Goal: Task Accomplishment & Management: Manage account settings

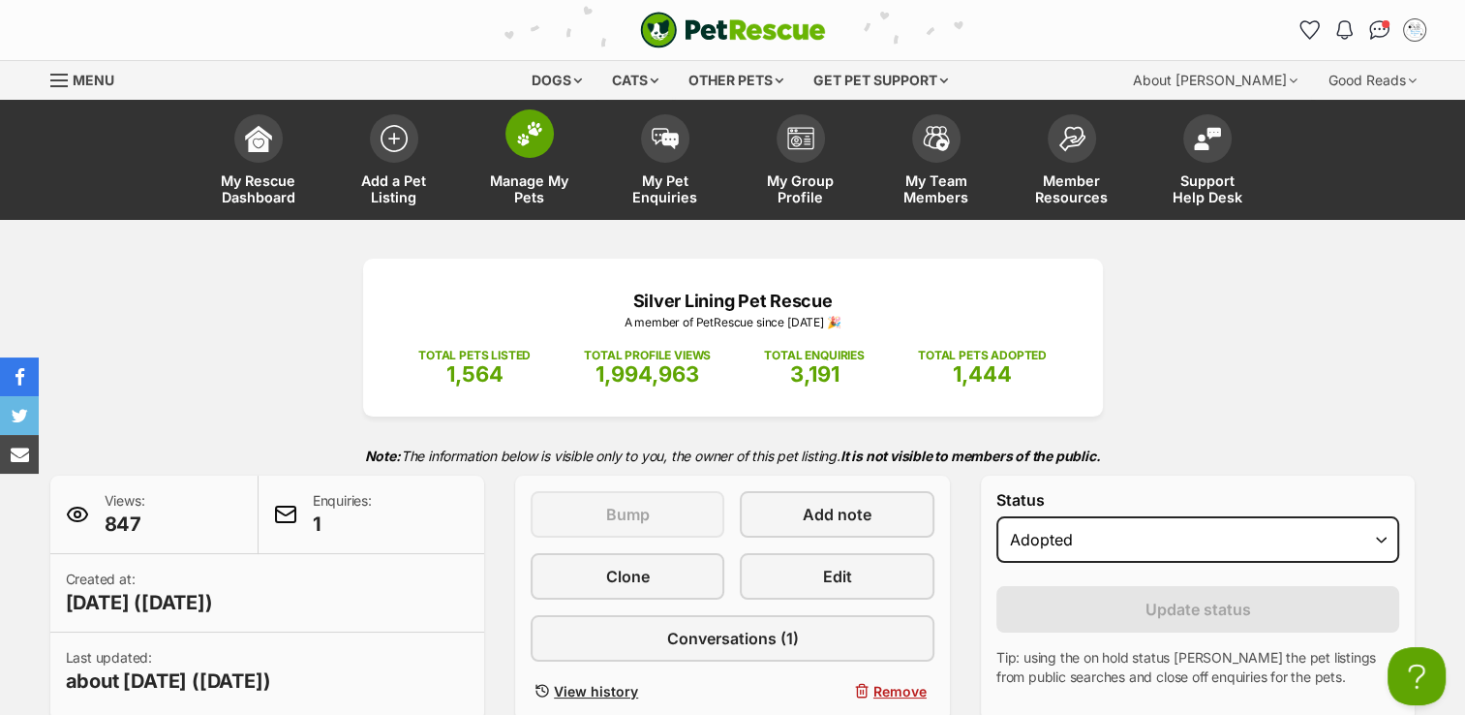
click at [518, 129] on img at bounding box center [529, 133] width 27 height 25
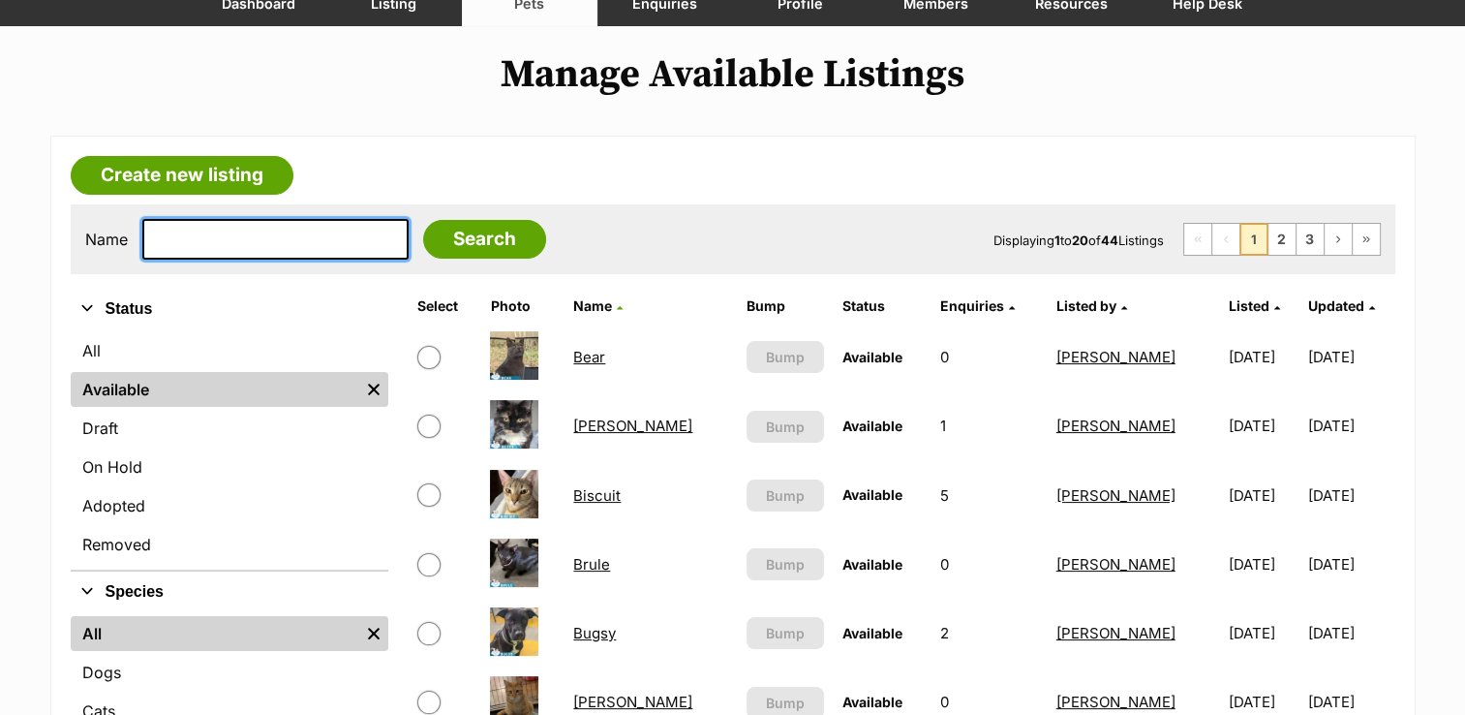
click at [270, 234] on input "text" at bounding box center [275, 239] width 266 height 41
type input "hugh"
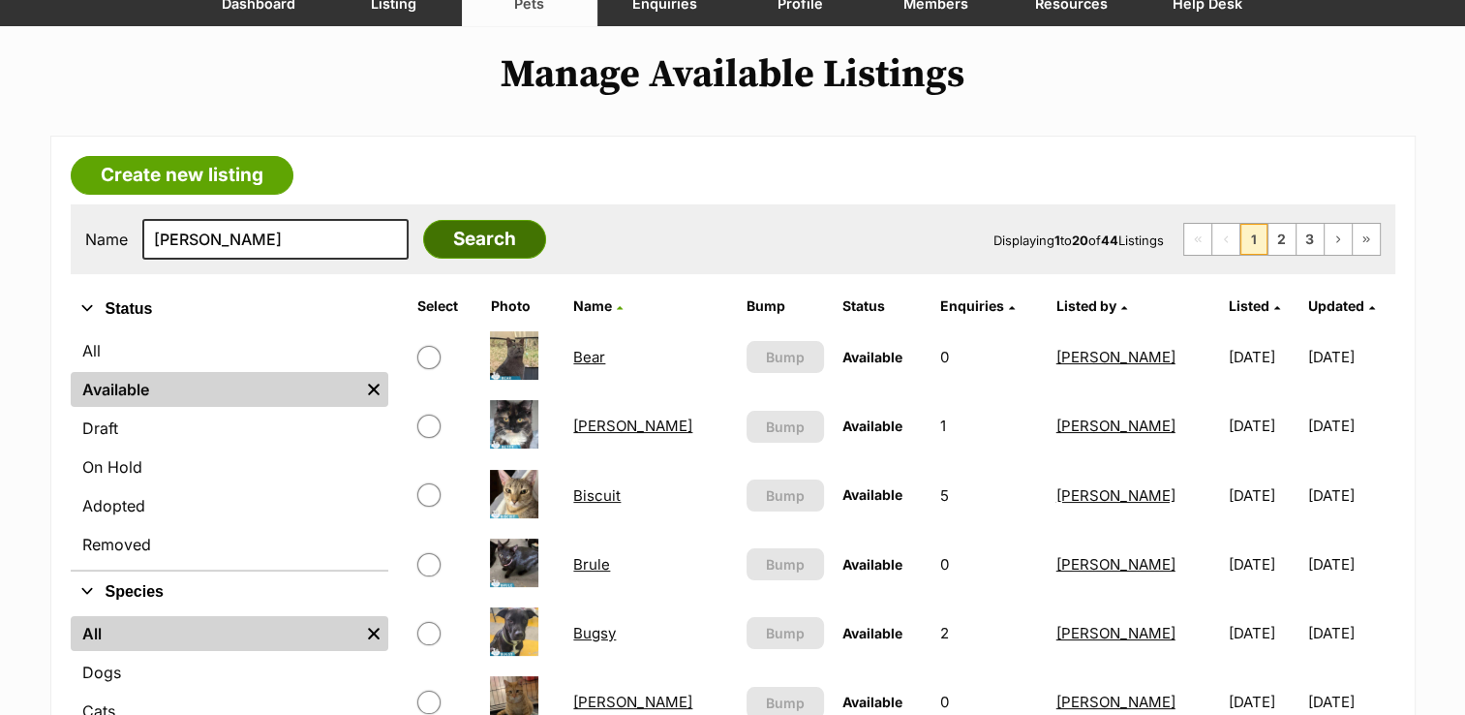
click at [431, 233] on input "Search" at bounding box center [484, 239] width 123 height 39
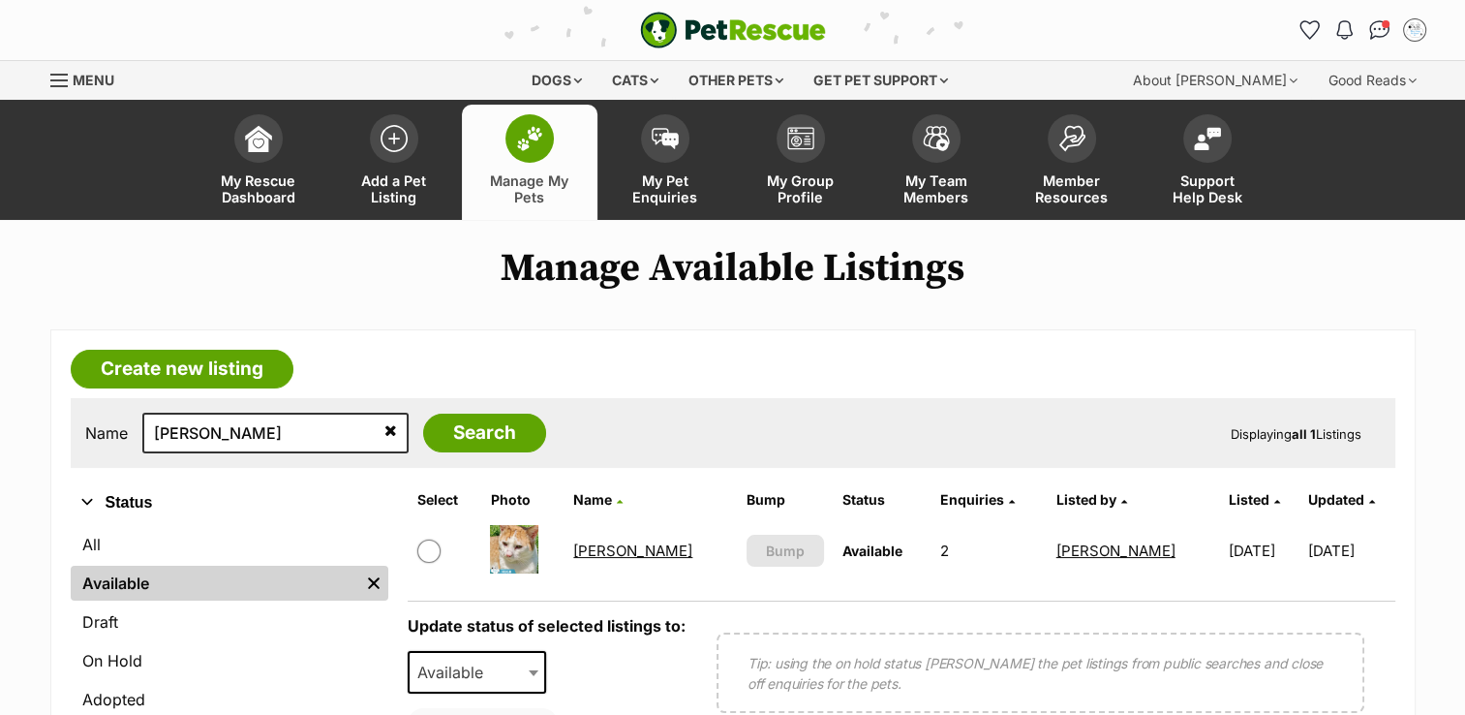
click at [603, 549] on link "[PERSON_NAME]" at bounding box center [632, 550] width 119 height 18
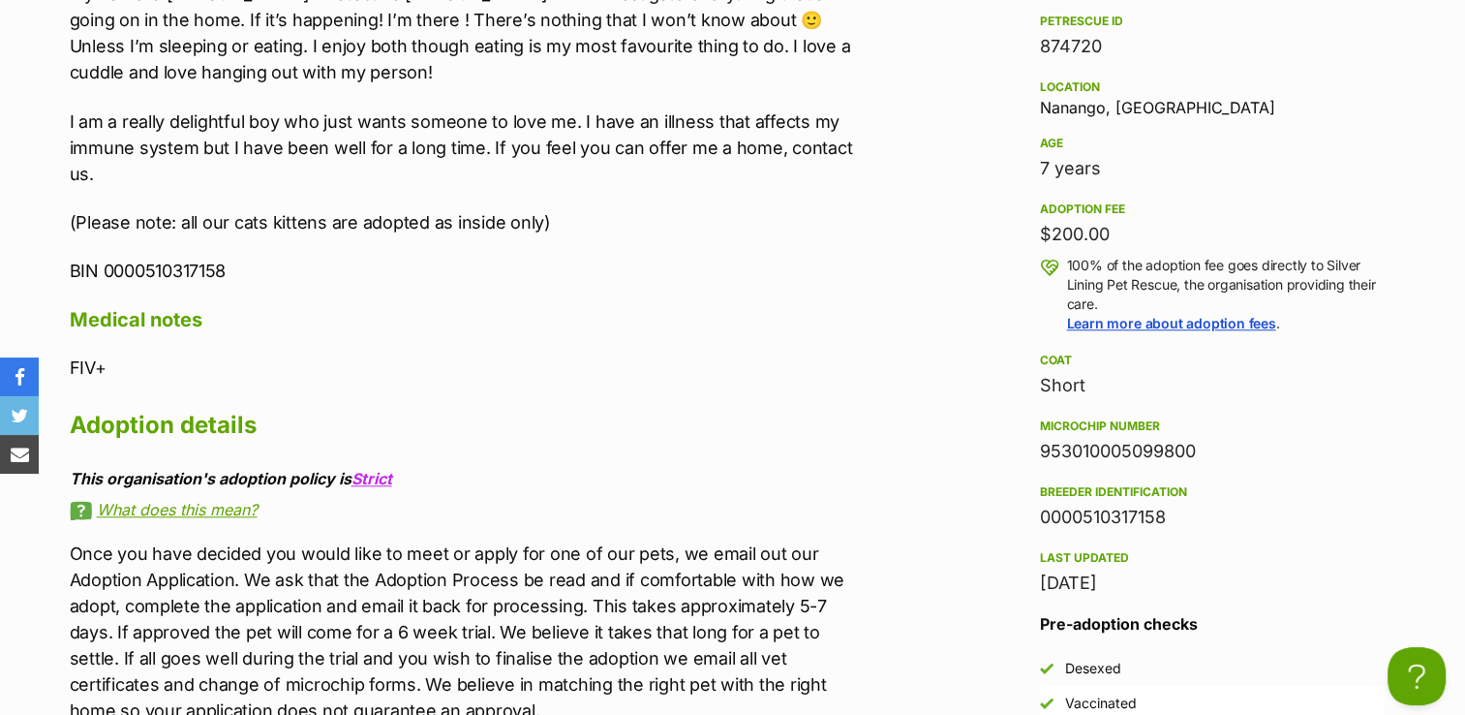
drag, startPoint x: 910, startPoint y: 444, endPoint x: 923, endPoint y: 447, distance: 13.2
drag, startPoint x: 1042, startPoint y: 445, endPoint x: 1236, endPoint y: 450, distance: 193.8
click at [1236, 450] on div "953010005099800" at bounding box center [1212, 451] width 345 height 27
copy div "953010005099800"
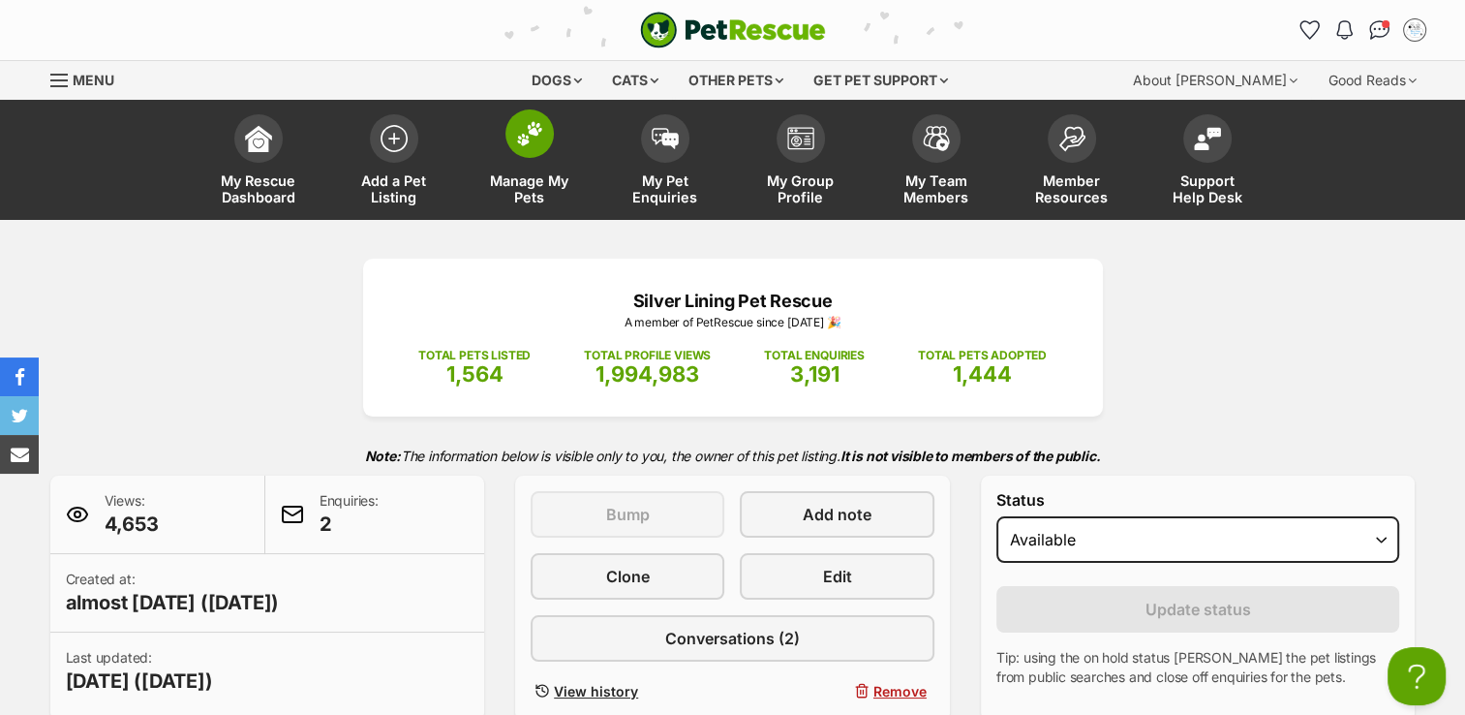
click at [524, 128] on img at bounding box center [529, 133] width 27 height 25
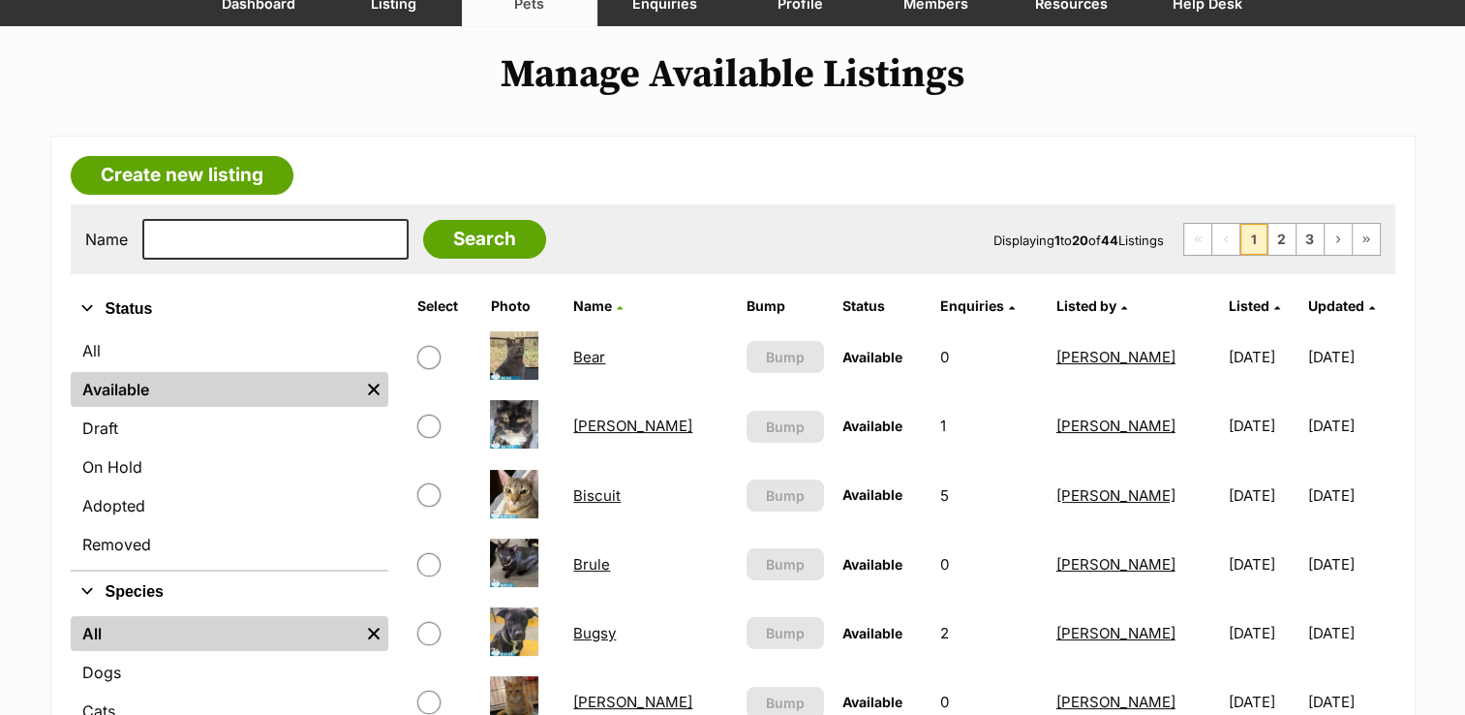
click at [186, 517] on link "Adopted" at bounding box center [230, 505] width 318 height 35
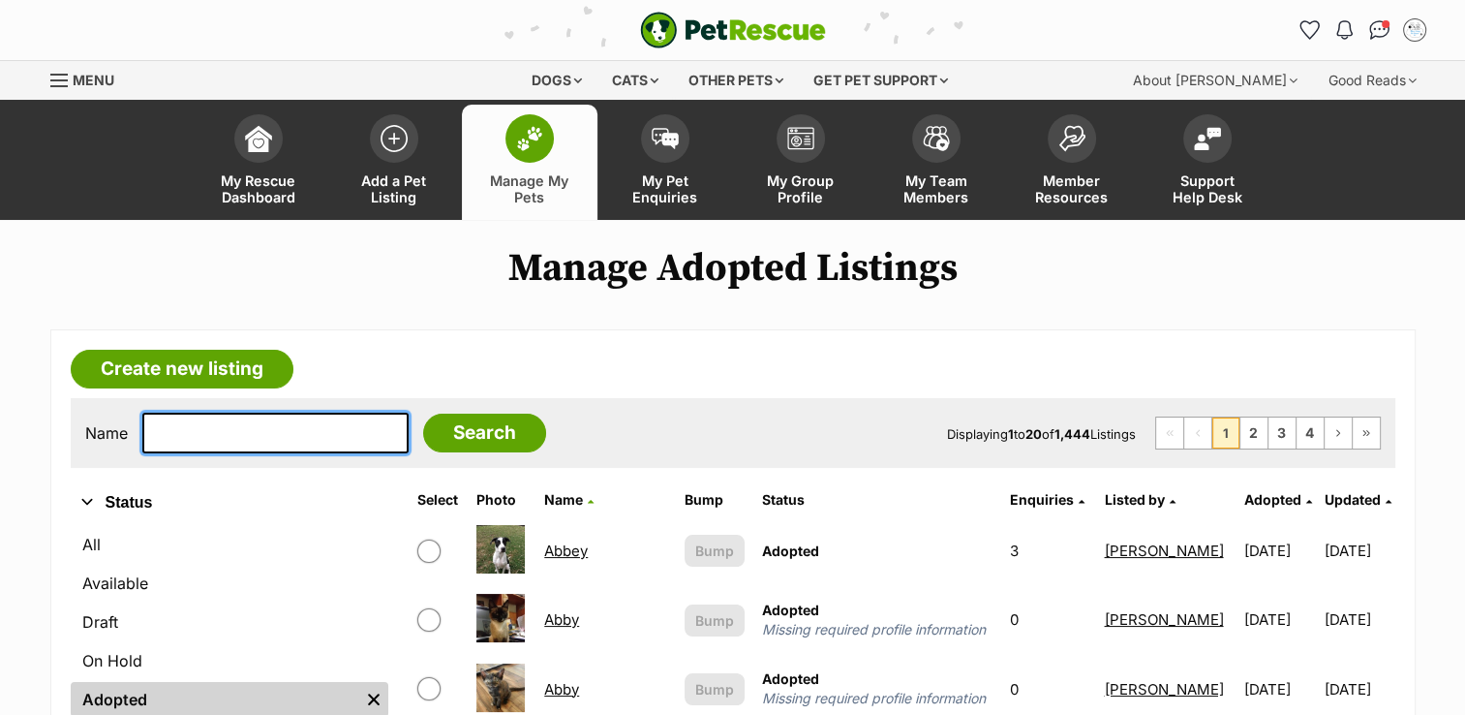
click at [203, 433] on input "text" at bounding box center [275, 433] width 266 height 41
type input "moshi"
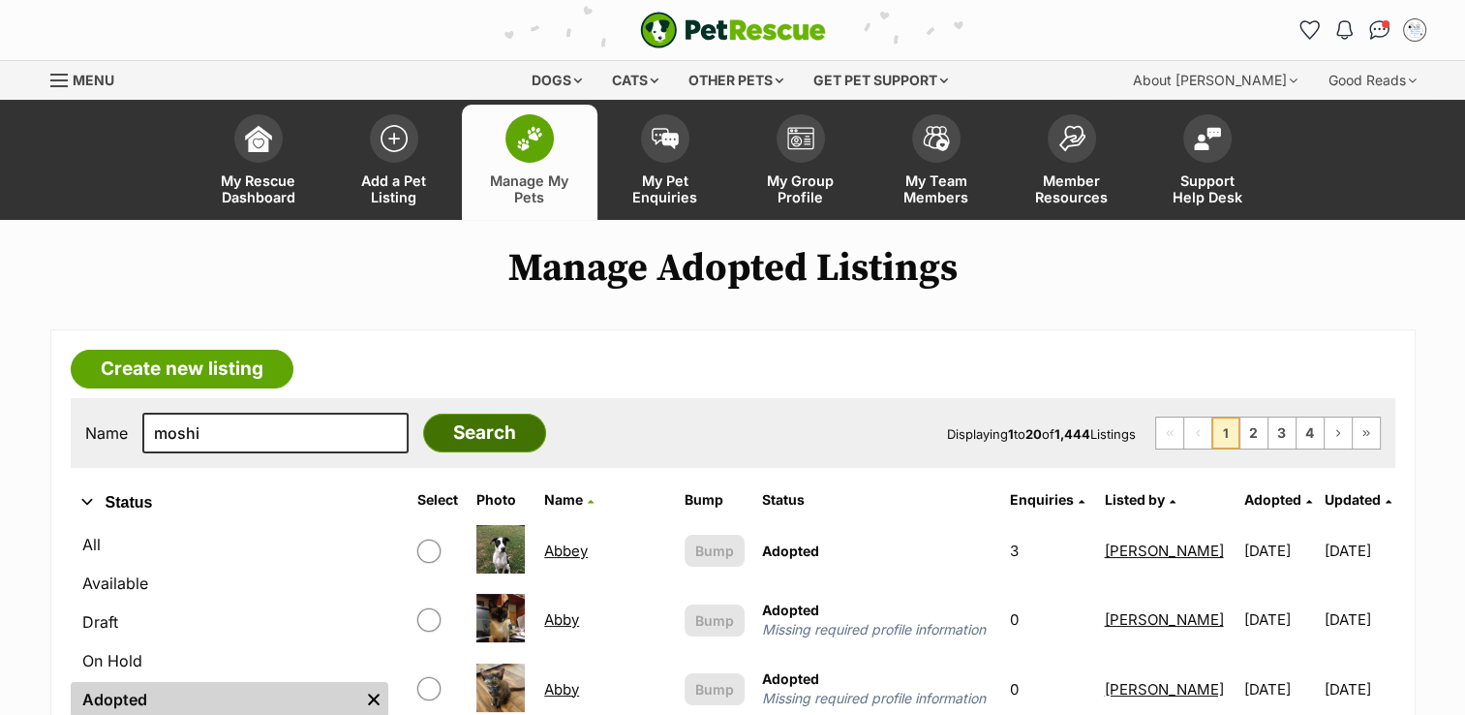
click at [423, 432] on input "Search" at bounding box center [484, 433] width 123 height 39
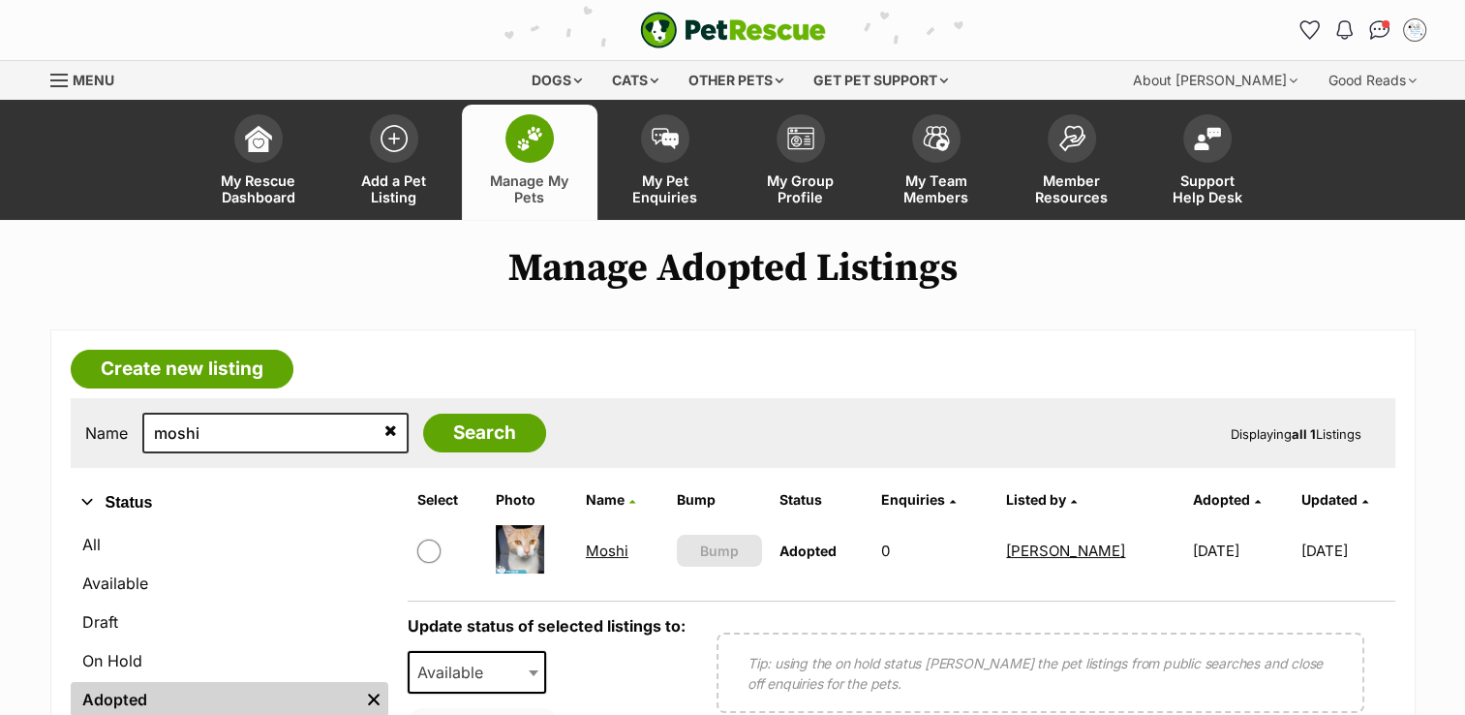
scroll to position [97, 0]
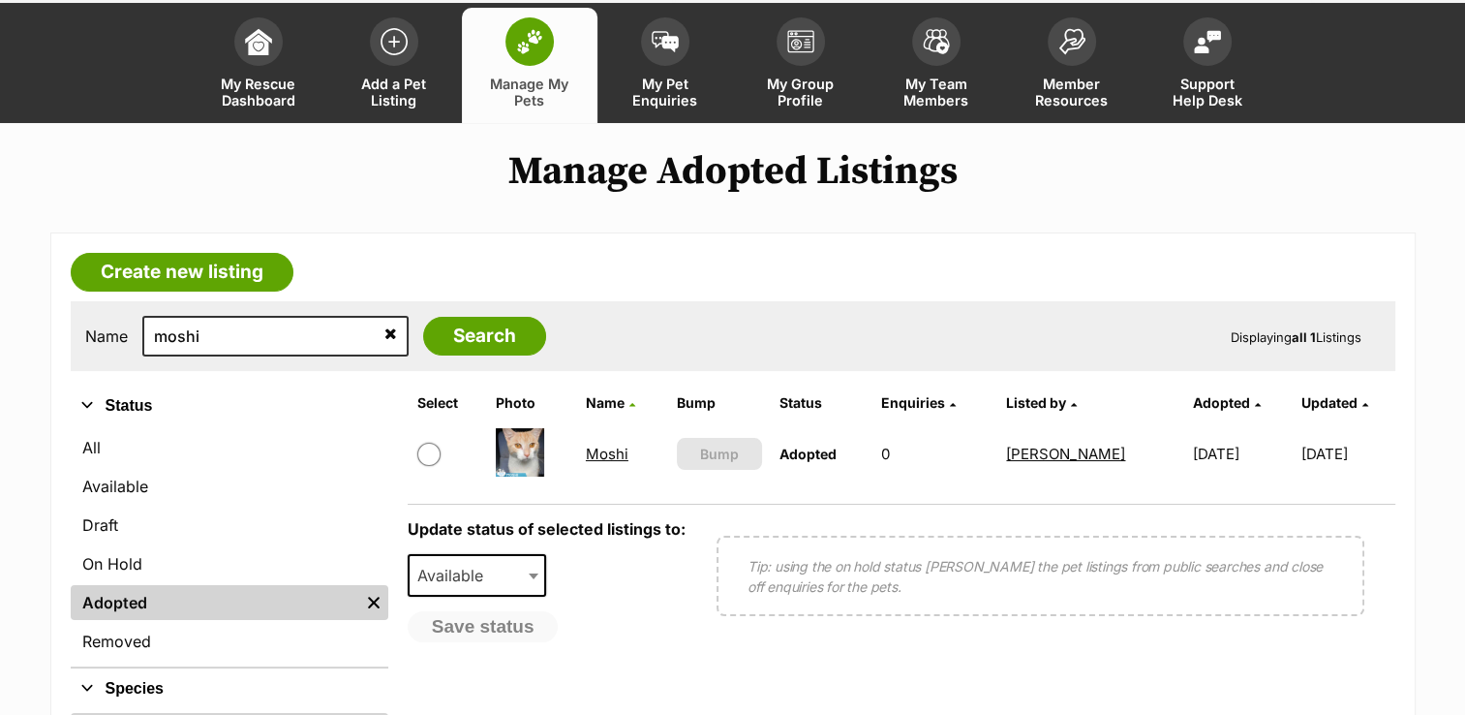
click at [597, 451] on link "Moshi" at bounding box center [607, 454] width 43 height 18
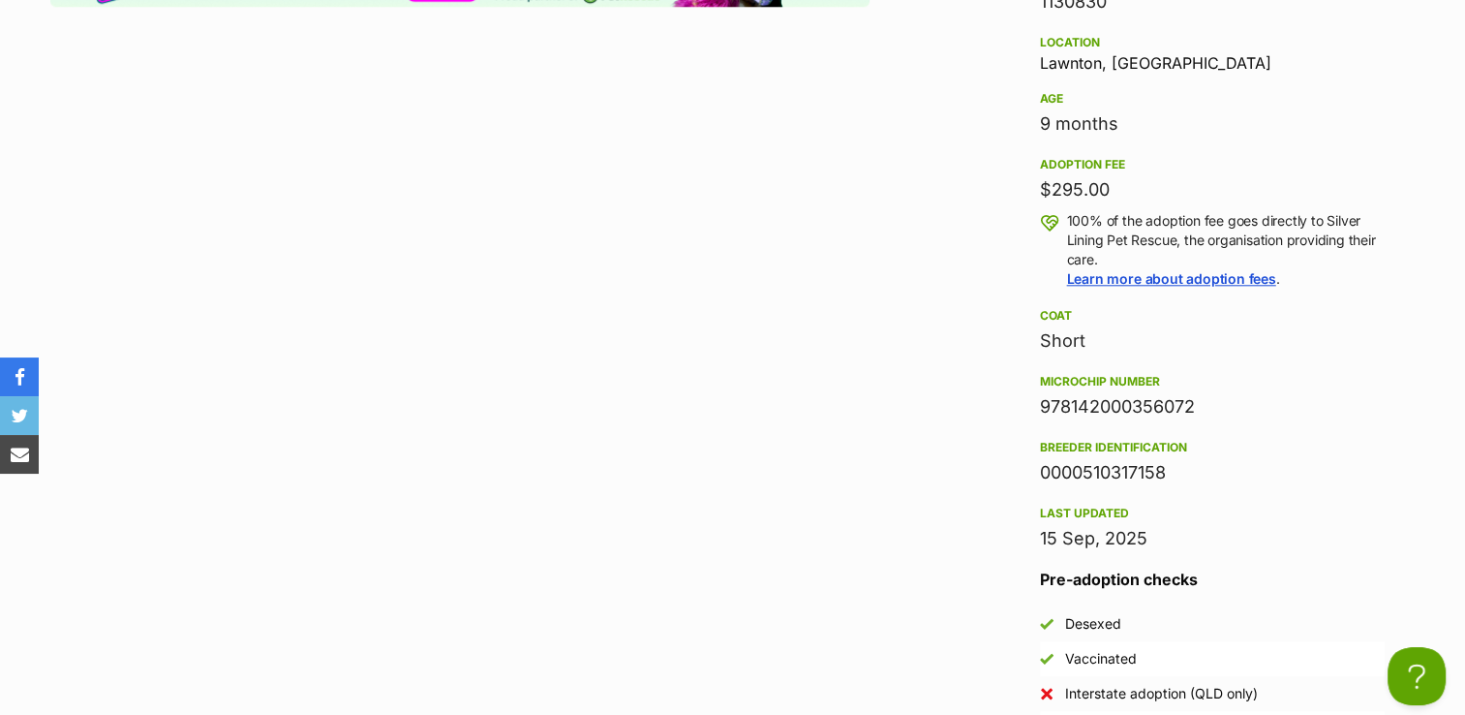
click at [909, 399] on div "Advertisement Adoption information I've been adopted! This pet is no longer ava…" at bounding box center [733, 726] width 1366 height 1952
drag, startPoint x: 1045, startPoint y: 399, endPoint x: 1213, endPoint y: 413, distance: 168.1
click at [1213, 413] on div "978142000356072" at bounding box center [1212, 406] width 345 height 27
click at [1005, 416] on aside "Adoption information I've been adopted! This pet is no longer available On Hold…" at bounding box center [1208, 655] width 416 height 1810
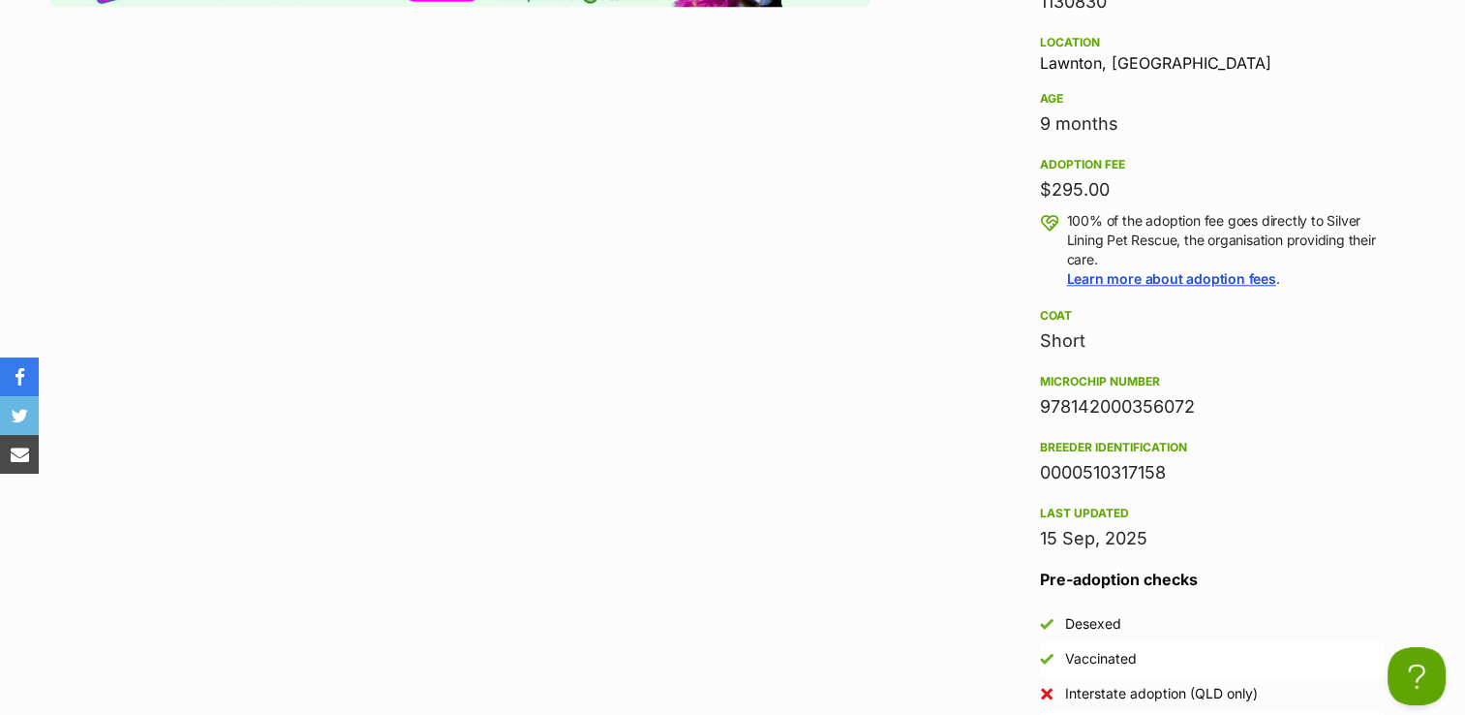
drag, startPoint x: 1036, startPoint y: 400, endPoint x: 1211, endPoint y: 422, distance: 175.8
click at [1211, 422] on aside "Rescue group Silver Lining Pet Rescue PetRescue ID 1130830 Location Lawnton, QL…" at bounding box center [1212, 322] width 407 height 847
copy div "978142000356072"
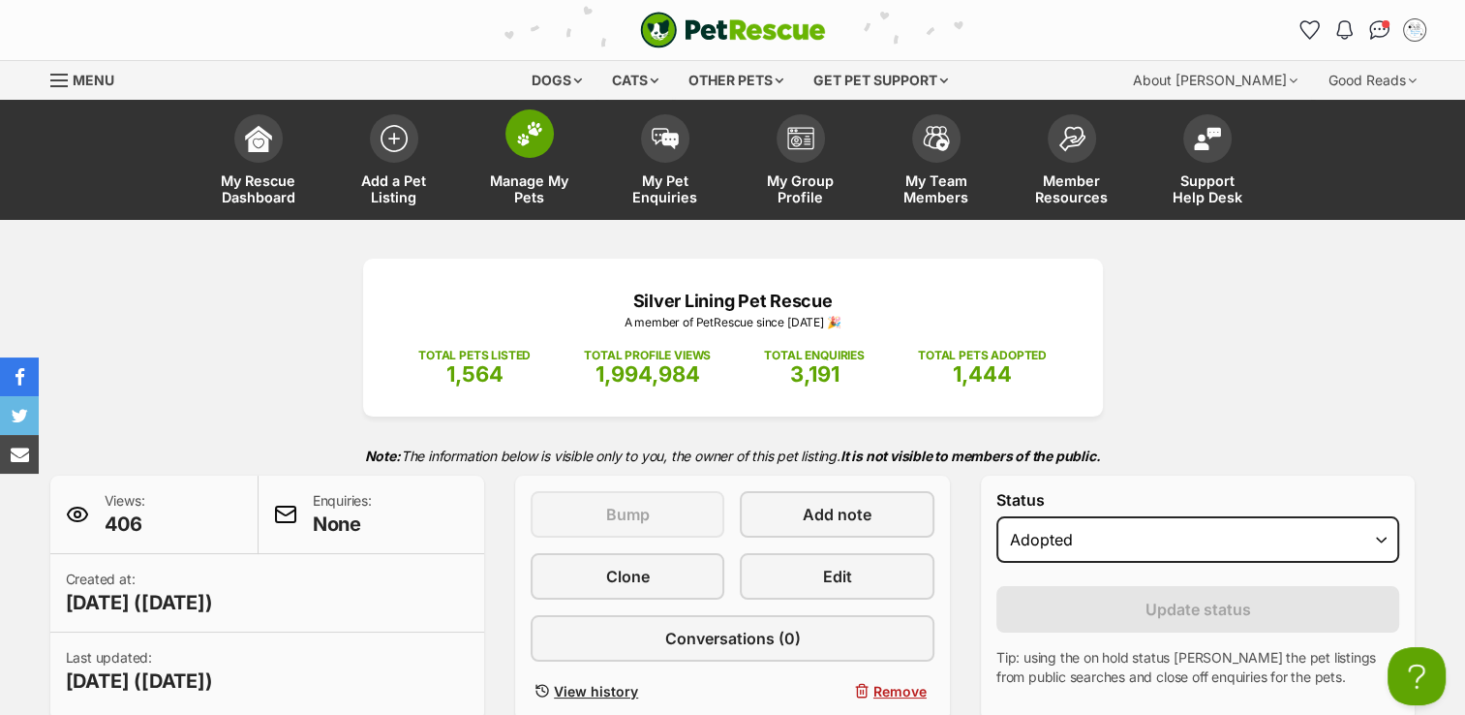
click at [529, 139] on img at bounding box center [529, 133] width 27 height 25
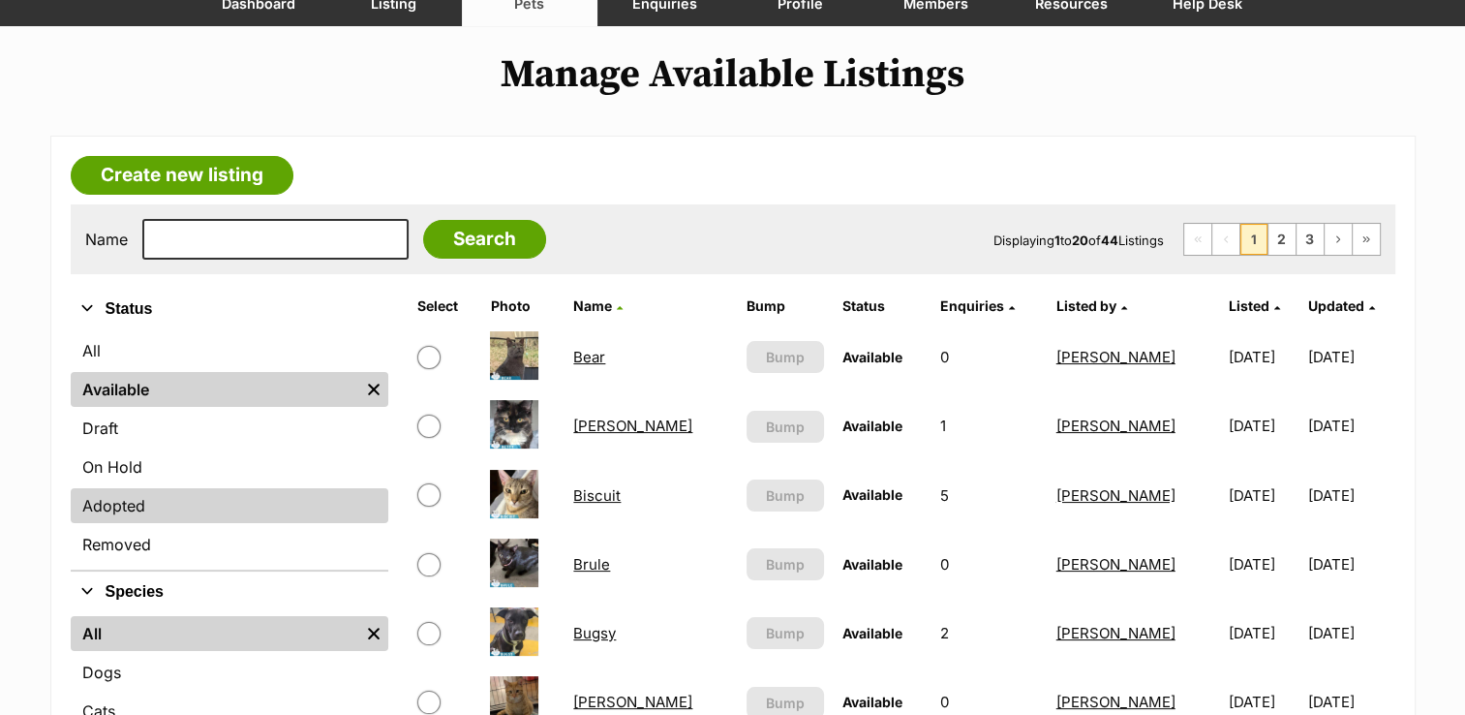
click at [233, 500] on link "Adopted" at bounding box center [230, 505] width 318 height 35
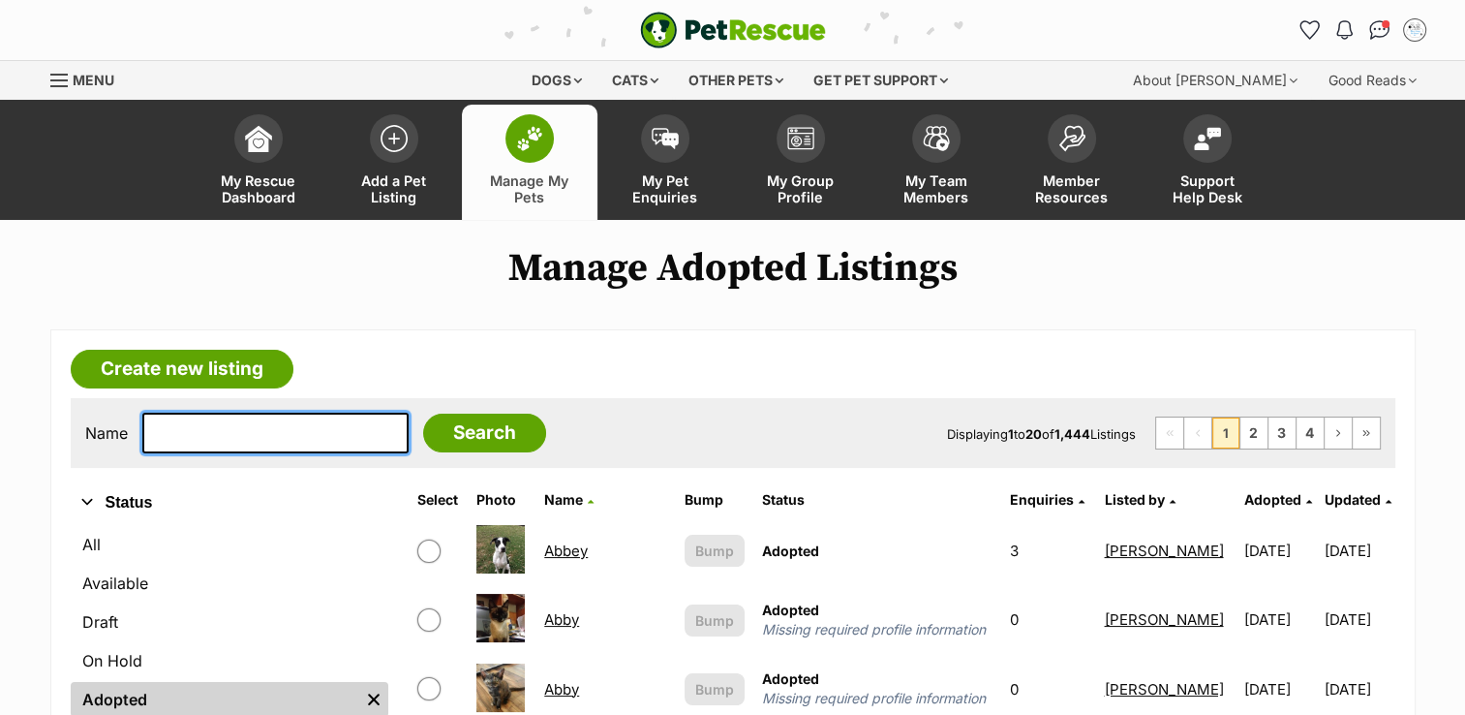
click at [192, 432] on input "text" at bounding box center [275, 433] width 266 height 41
type input "thor"
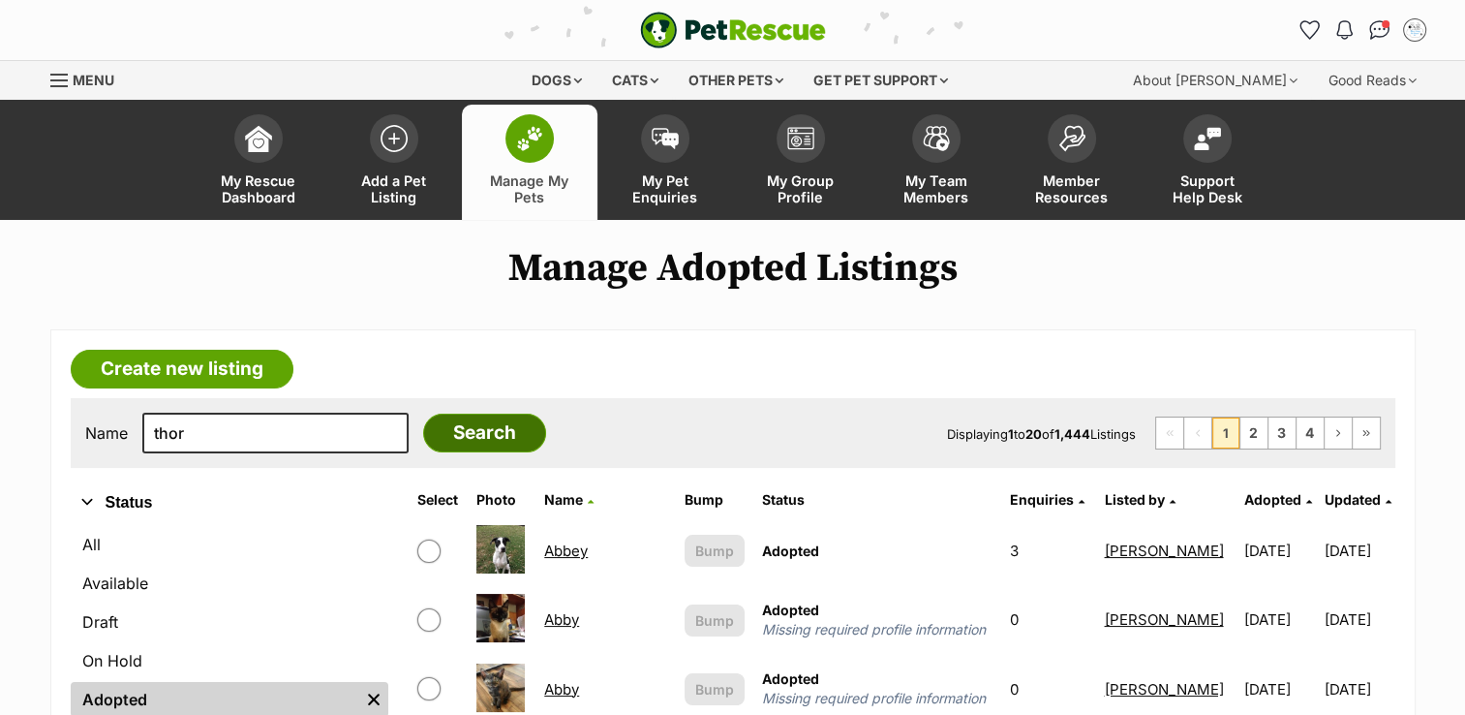
click at [424, 436] on input "Search" at bounding box center [484, 433] width 123 height 39
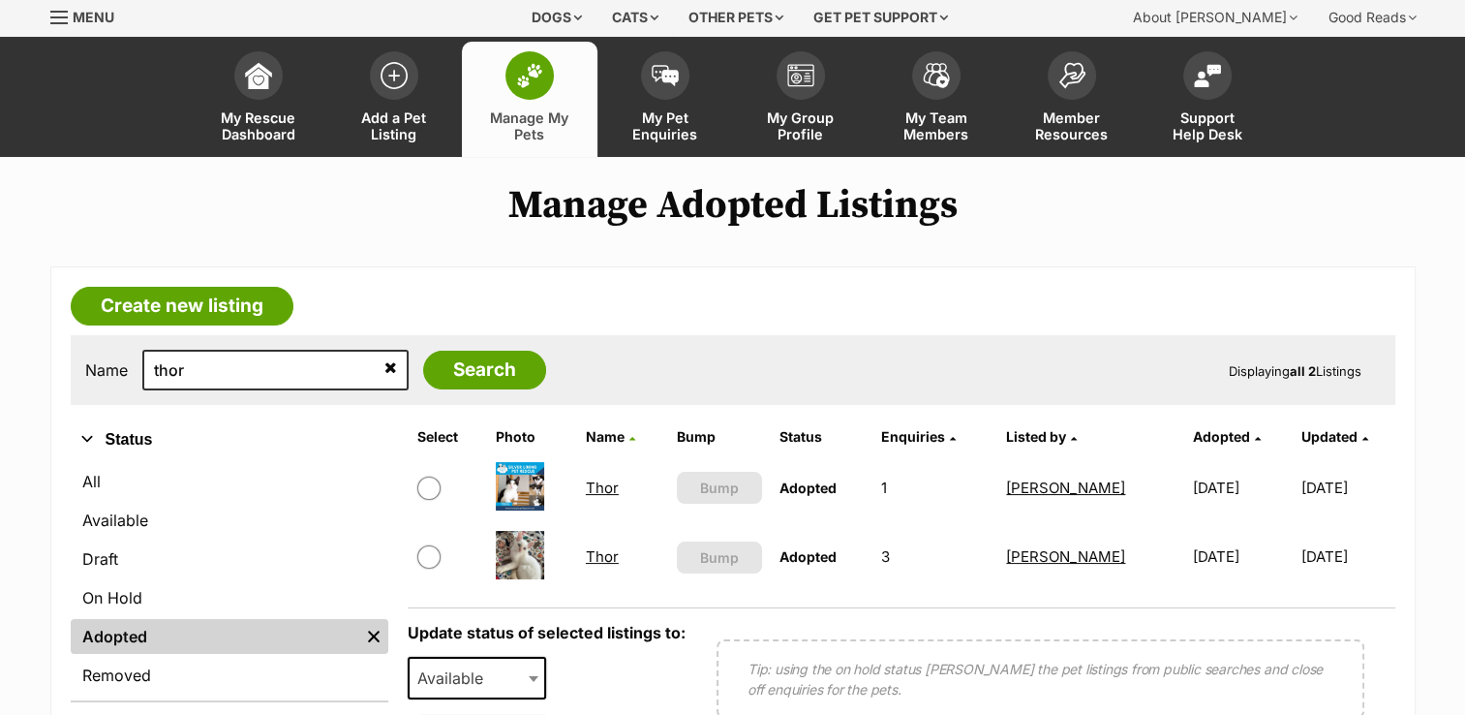
scroll to position [97, 0]
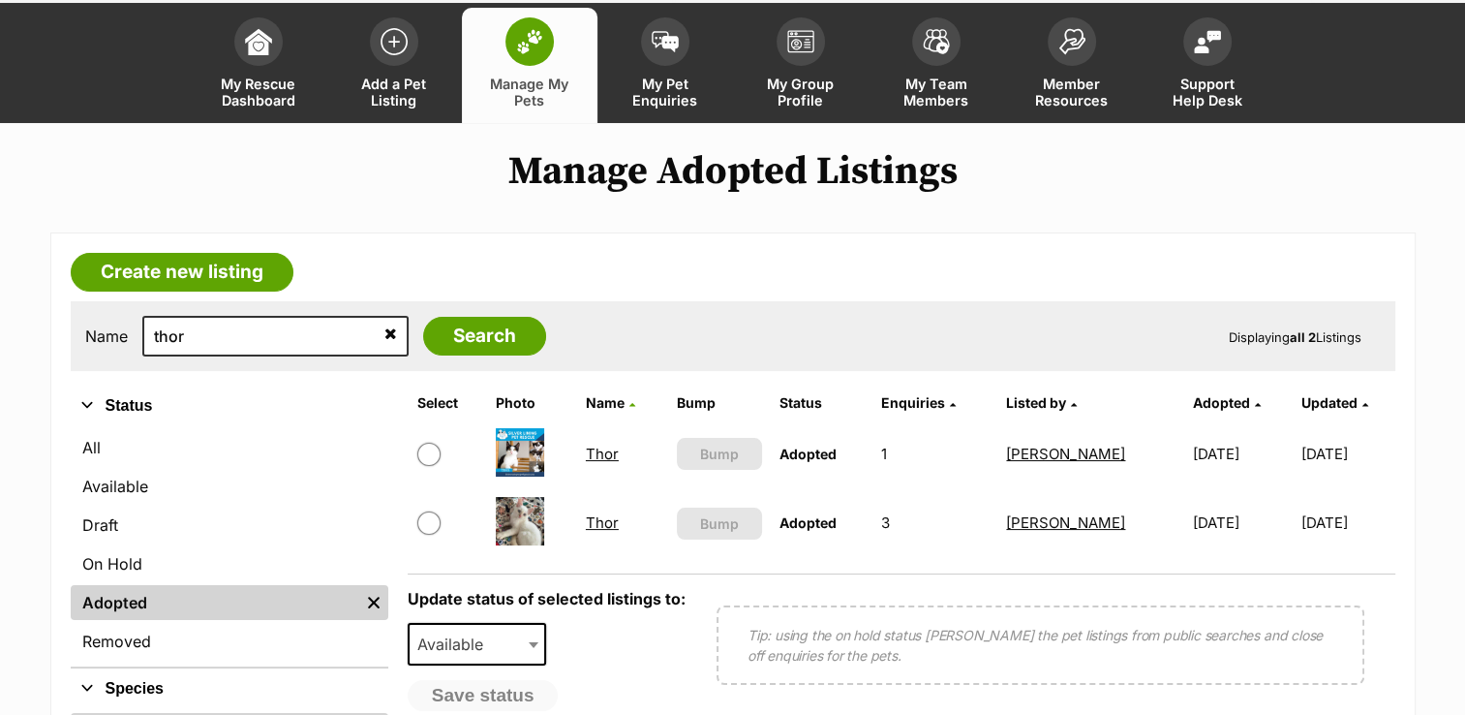
click at [601, 521] on link "Thor" at bounding box center [602, 522] width 33 height 18
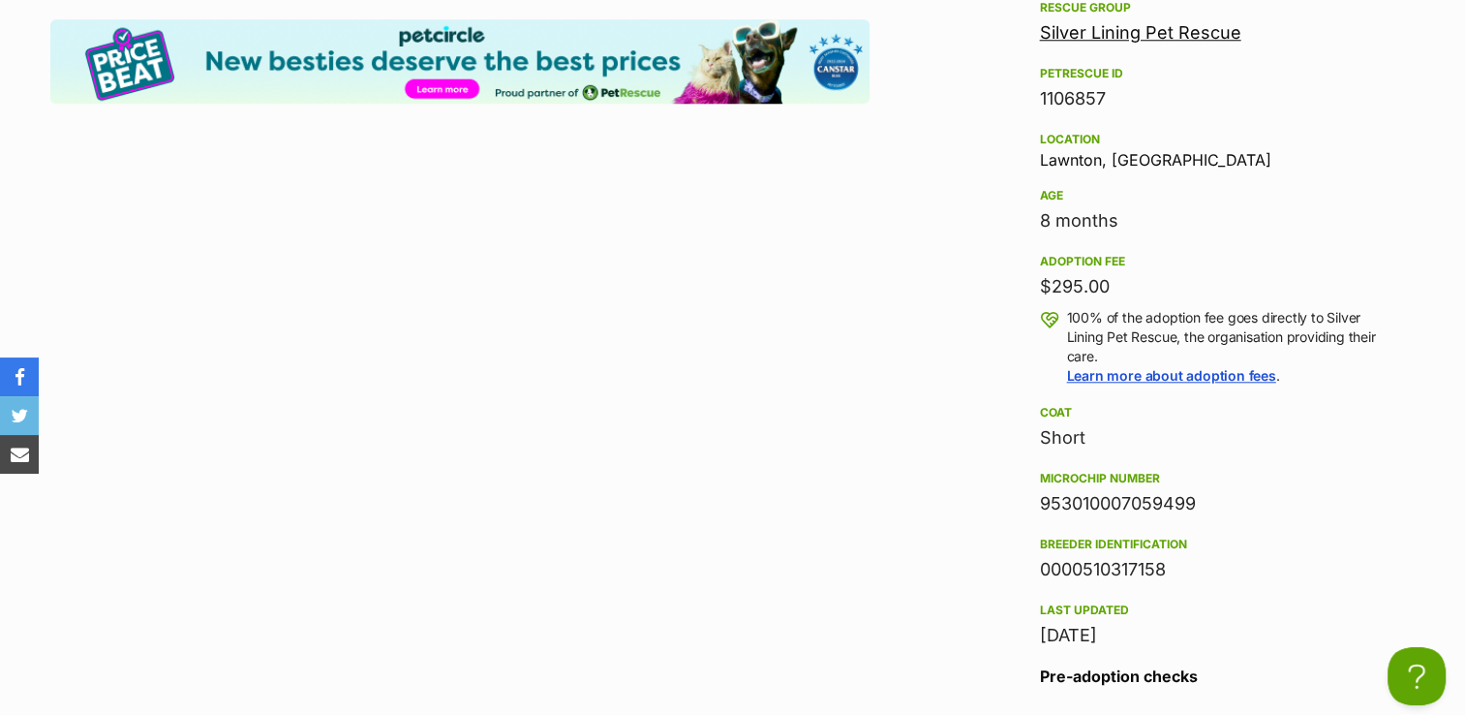
drag, startPoint x: 1036, startPoint y: 496, endPoint x: 1217, endPoint y: 506, distance: 180.4
click at [1217, 506] on aside "Rescue group Silver Lining Pet Rescue PetRescue ID 1106857 Location [GEOGRAPHIC…" at bounding box center [1212, 419] width 407 height 847
copy div "953010007059499"
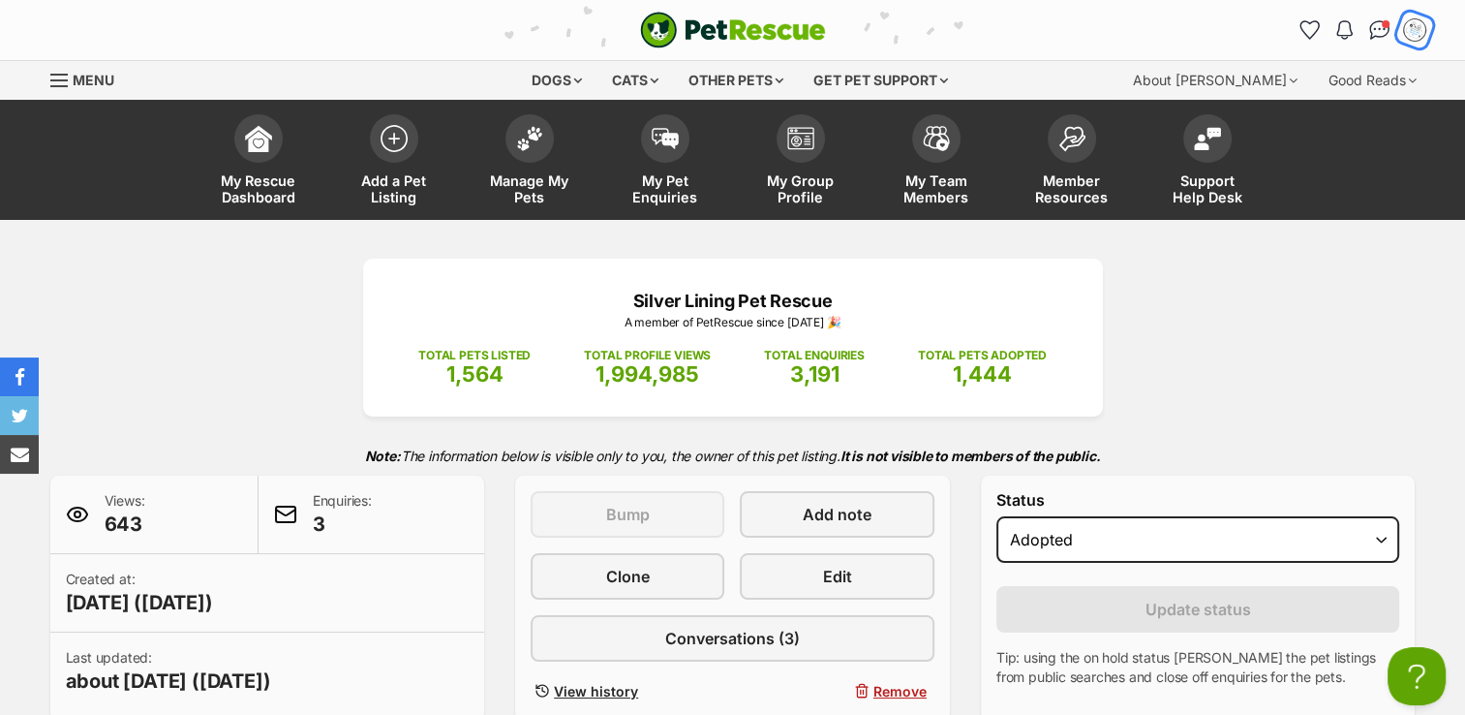
click at [1418, 33] on img "My account" at bounding box center [1414, 29] width 25 height 25
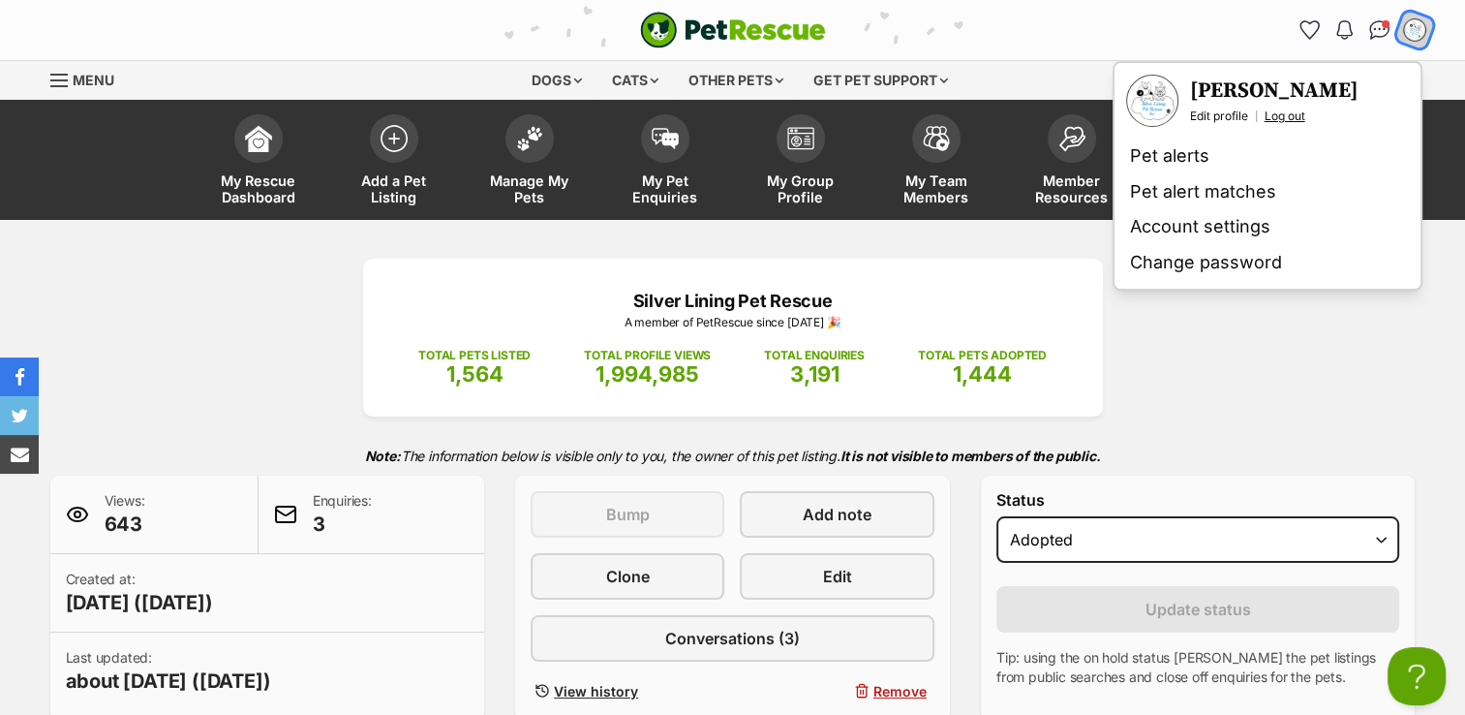
click at [1286, 114] on link "Log out" at bounding box center [1285, 115] width 41 height 15
